Goal: Navigation & Orientation: Understand site structure

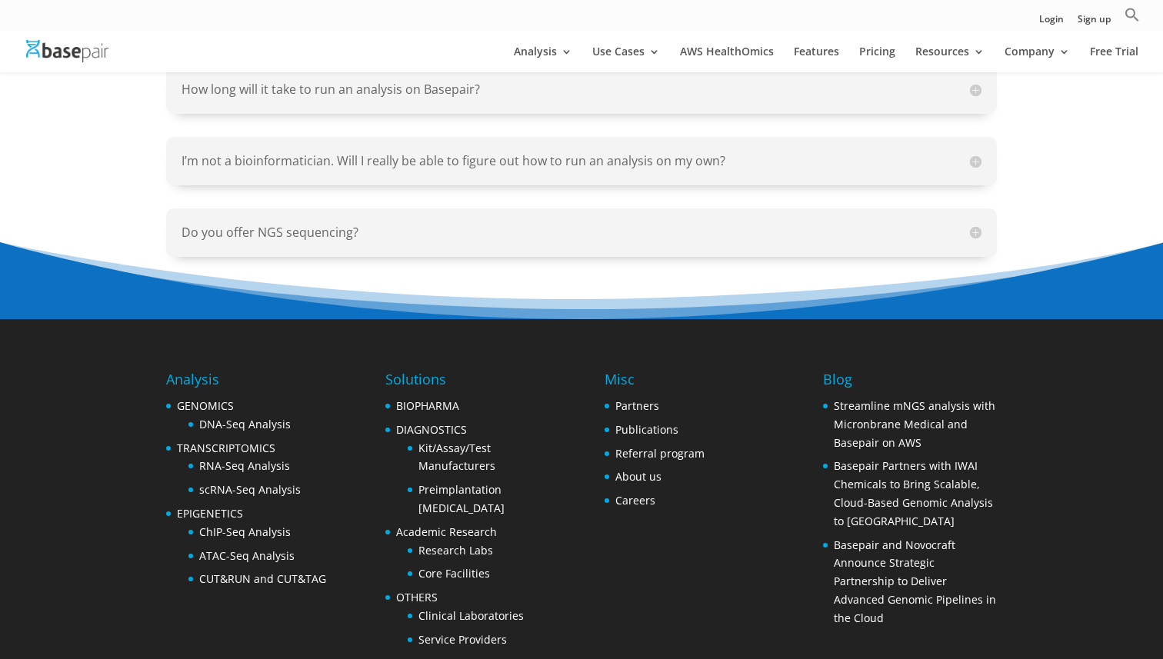
scroll to position [1866, 0]
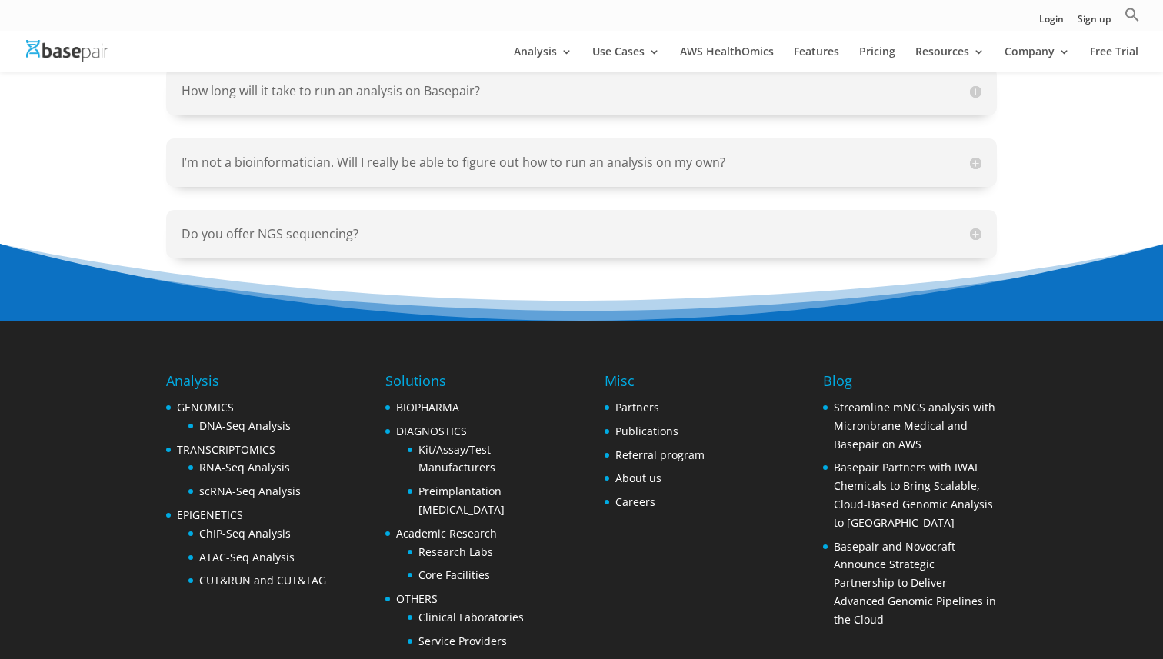
click at [960, 154] on h5 "I’m not a bioinformatician. Will I really be able to figure out how to run an a…" at bounding box center [581, 163] width 800 height 18
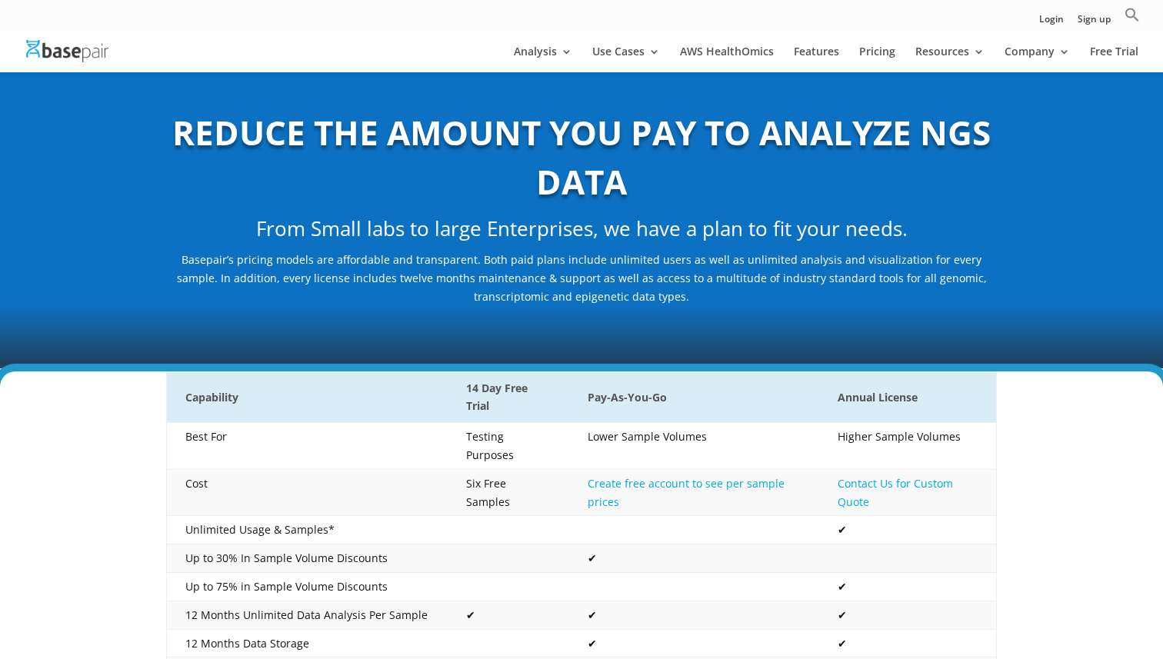
scroll to position [0, 0]
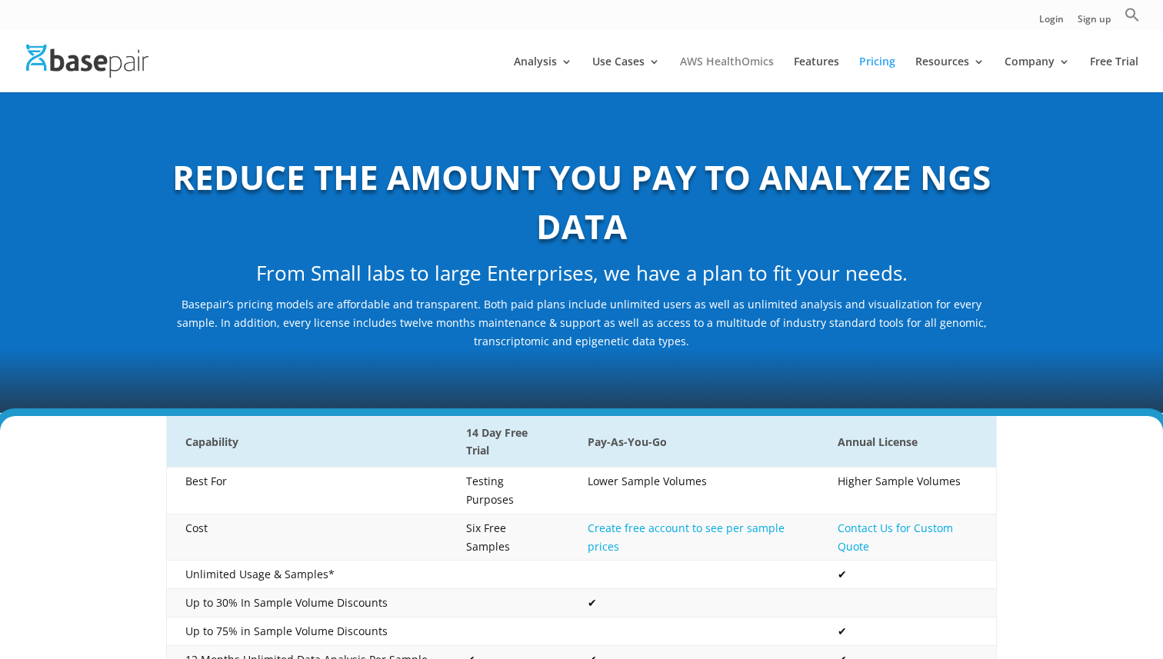
click at [722, 67] on link "AWS HealthOmics" at bounding box center [727, 74] width 94 height 36
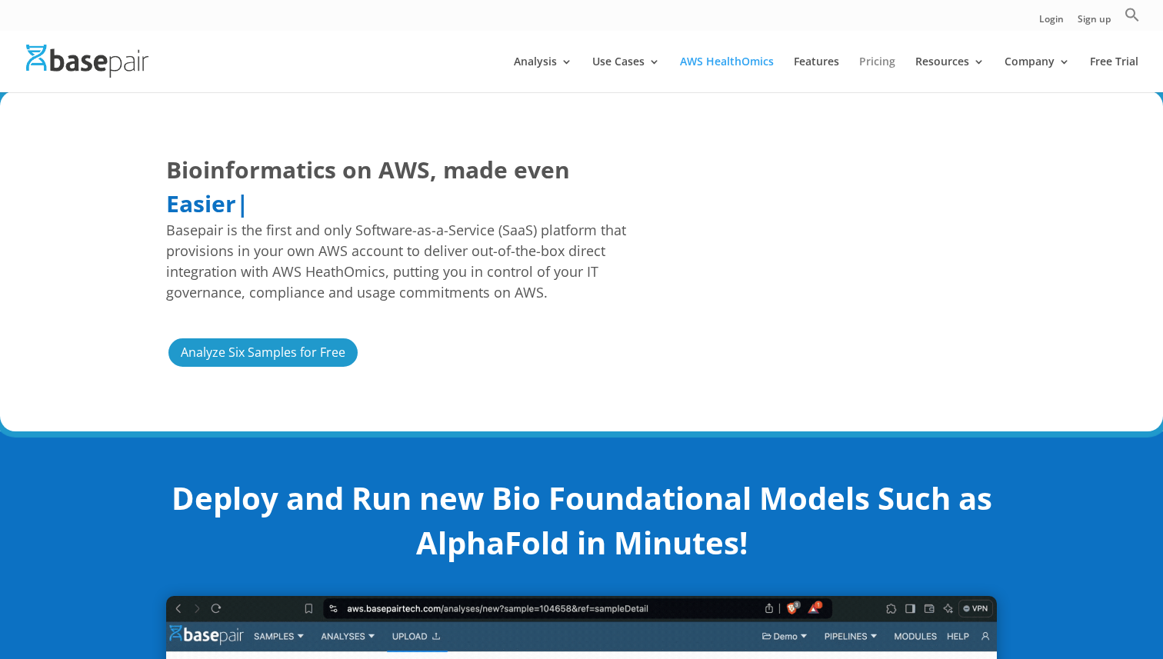
click at [887, 59] on link "Pricing" at bounding box center [877, 74] width 36 height 36
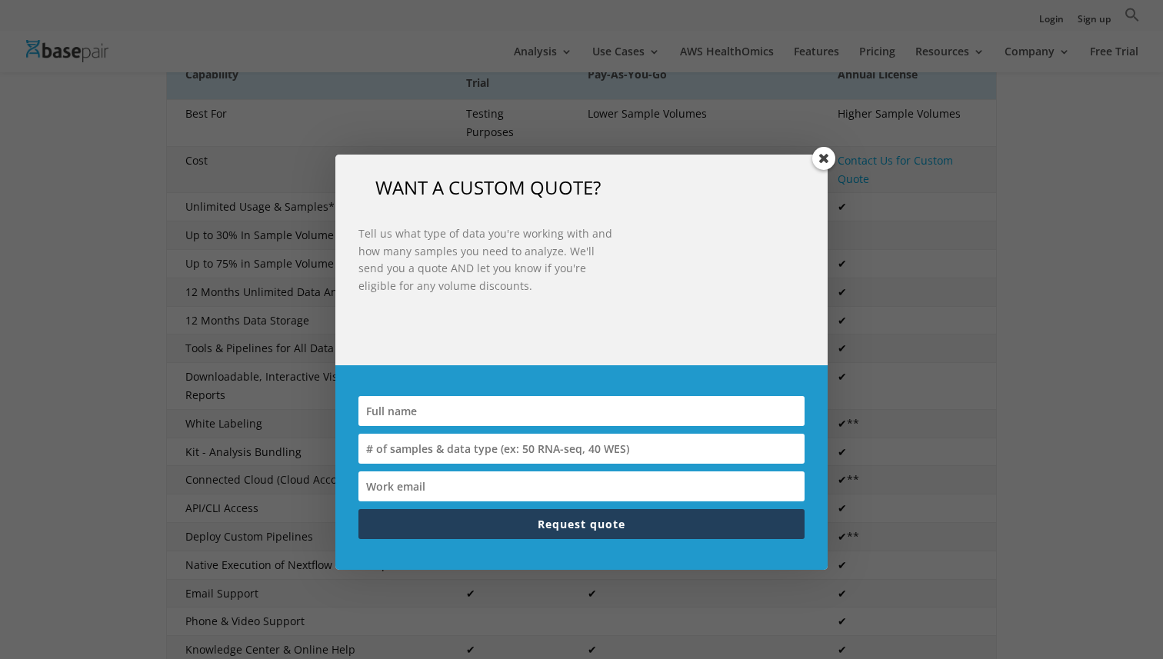
scroll to position [351, 0]
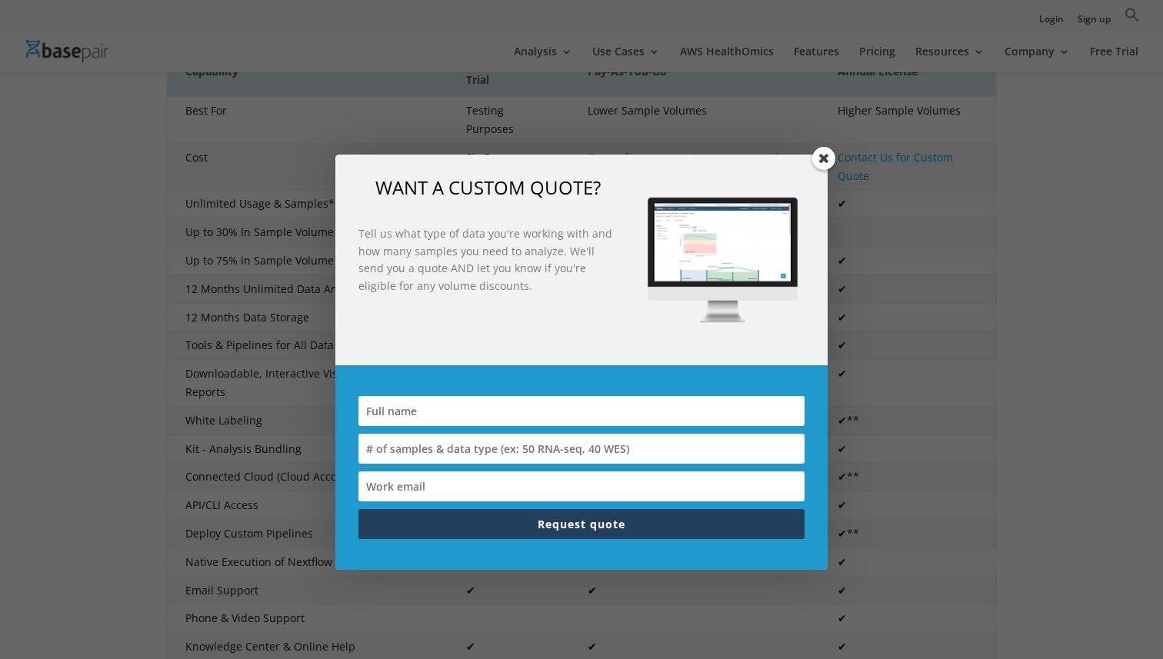
click at [823, 151] on span at bounding box center [823, 158] width 23 height 23
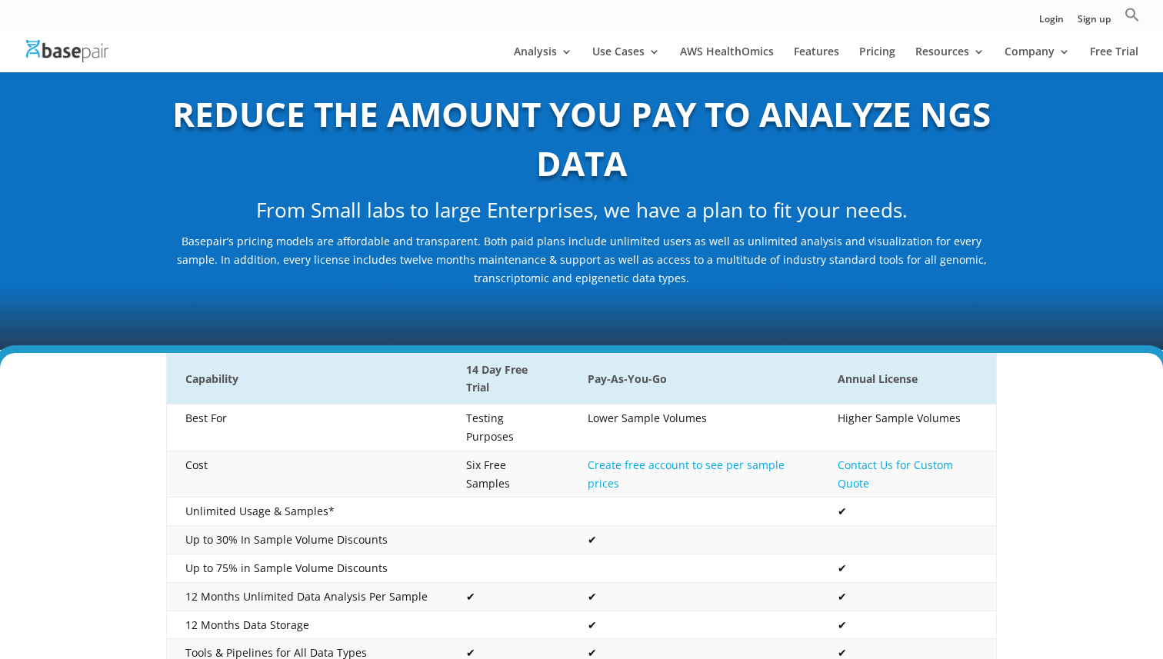
scroll to position [0, 0]
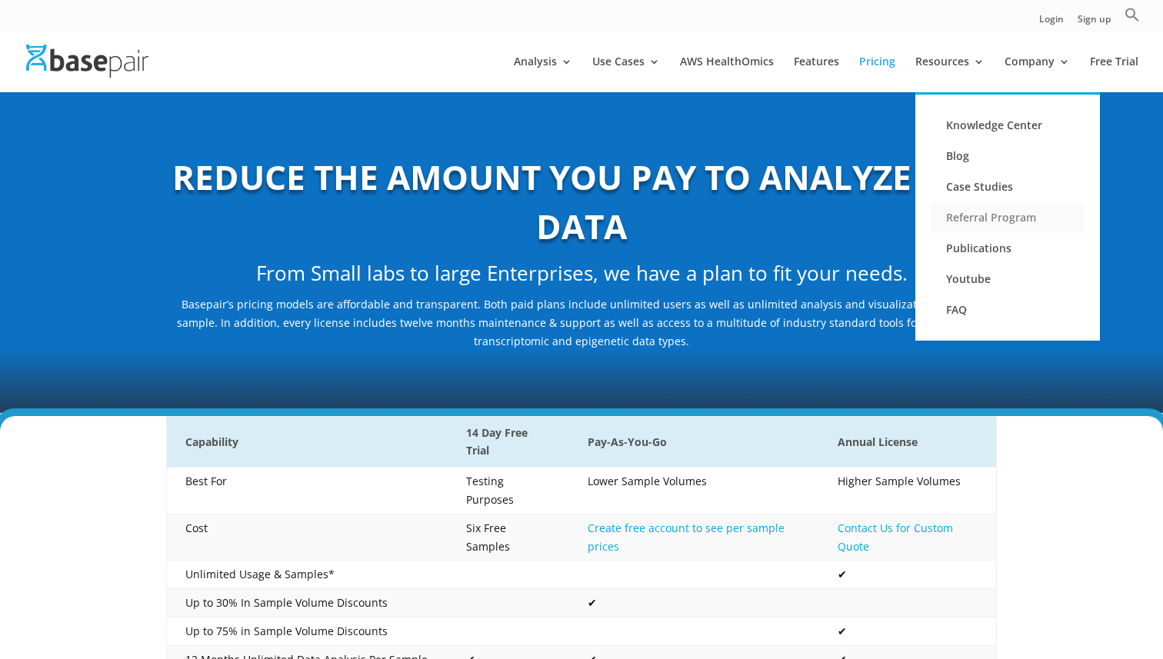
click at [996, 218] on link "Referral Program" at bounding box center [1007, 217] width 154 height 31
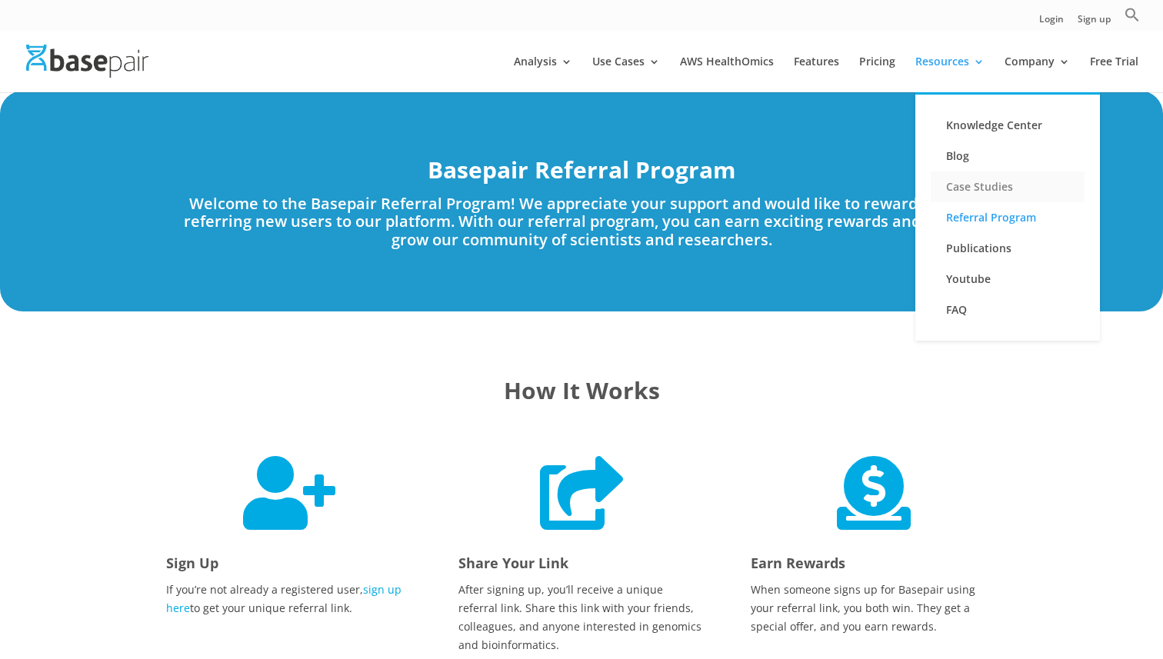
click at [972, 185] on link "Case Studies" at bounding box center [1007, 186] width 154 height 31
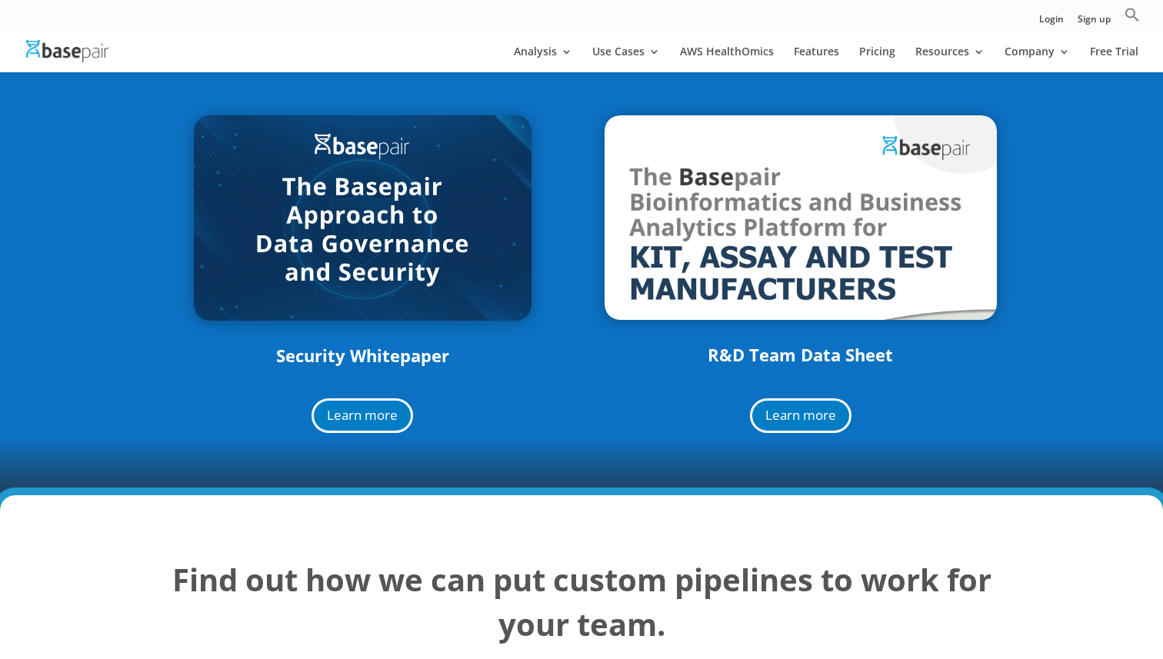
scroll to position [2062, 0]
